Goal: Information Seeking & Learning: Find specific page/section

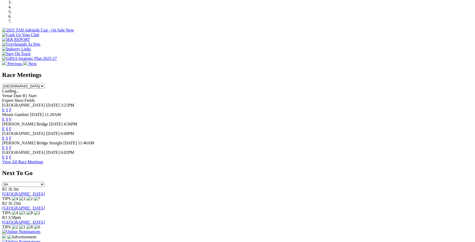
scroll to position [181, 0]
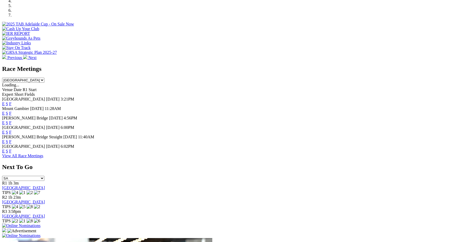
click at [12, 150] on link "F" at bounding box center [10, 151] width 2 height 4
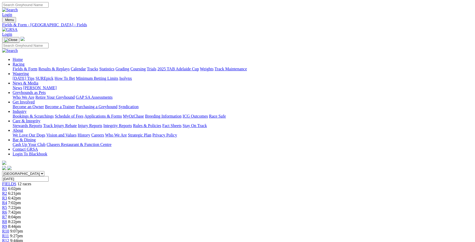
click at [132, 123] on link "Integrity Reports" at bounding box center [117, 125] width 29 height 4
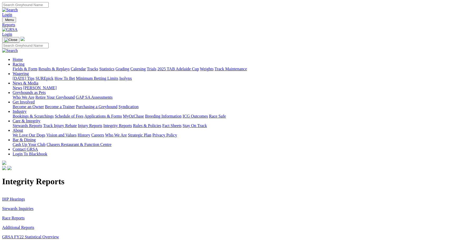
click at [34, 206] on link "Stewards Inquiries" at bounding box center [18, 208] width 32 height 4
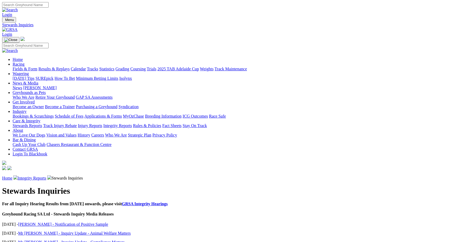
click at [46, 176] on link "Integrity Reports" at bounding box center [32, 178] width 29 height 4
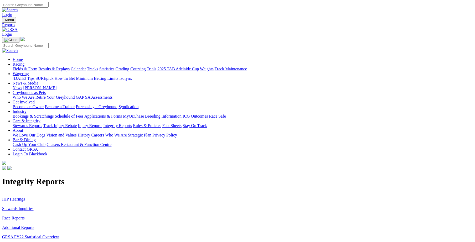
click at [25, 197] on link "IHP Hearings" at bounding box center [13, 199] width 23 height 4
